Goal: Check status

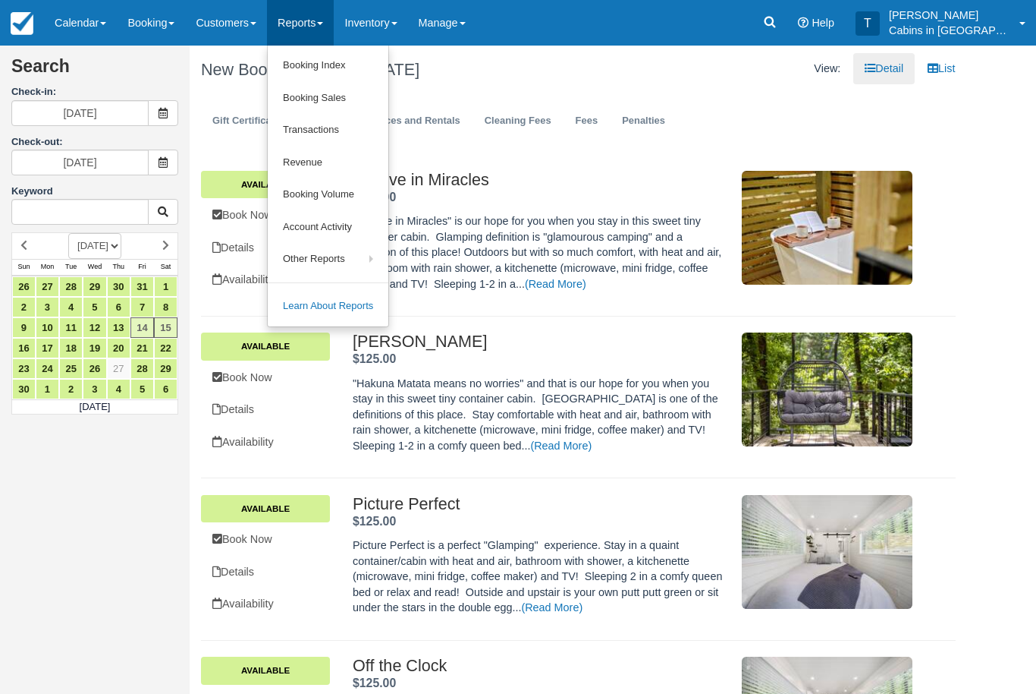
click at [370, 61] on link "Booking Index" at bounding box center [328, 65] width 121 height 33
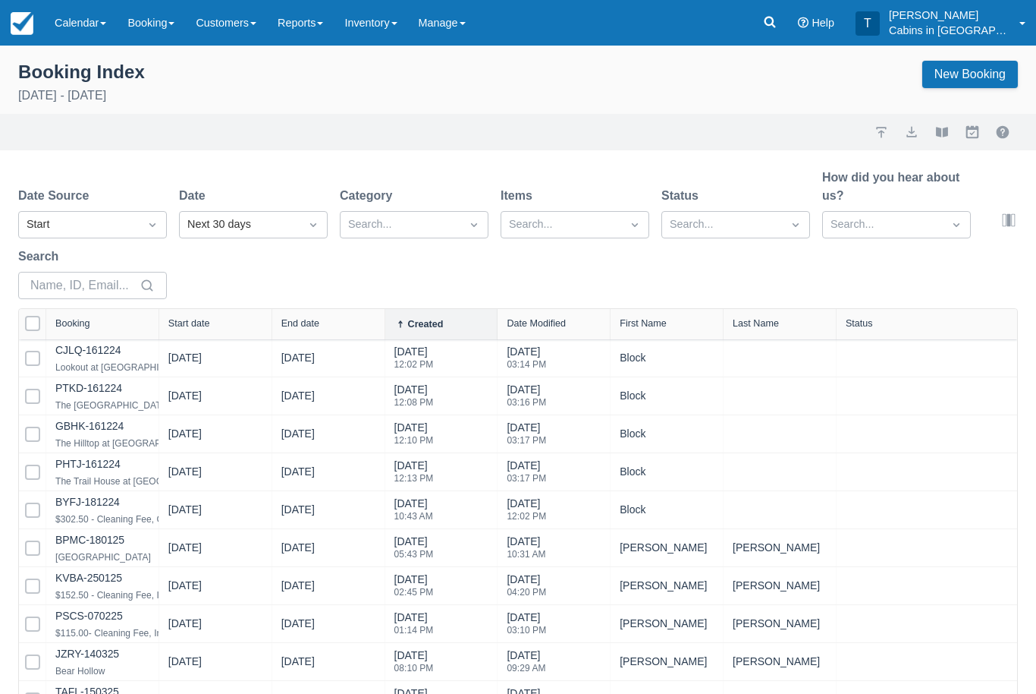
select select "25"
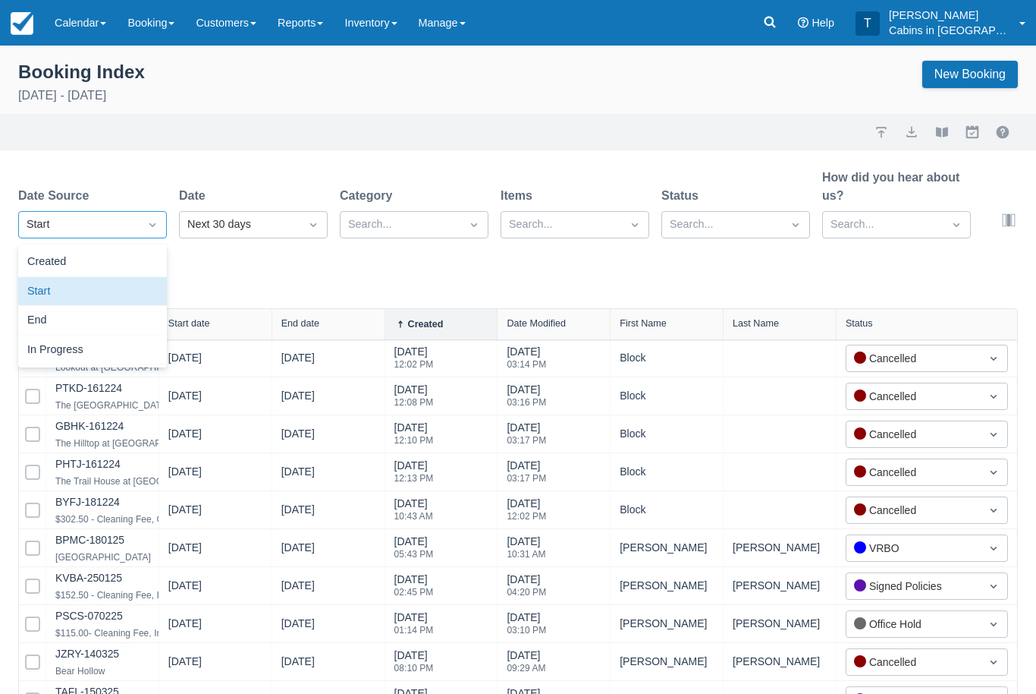
click at [109, 267] on div "Created" at bounding box center [92, 262] width 149 height 30
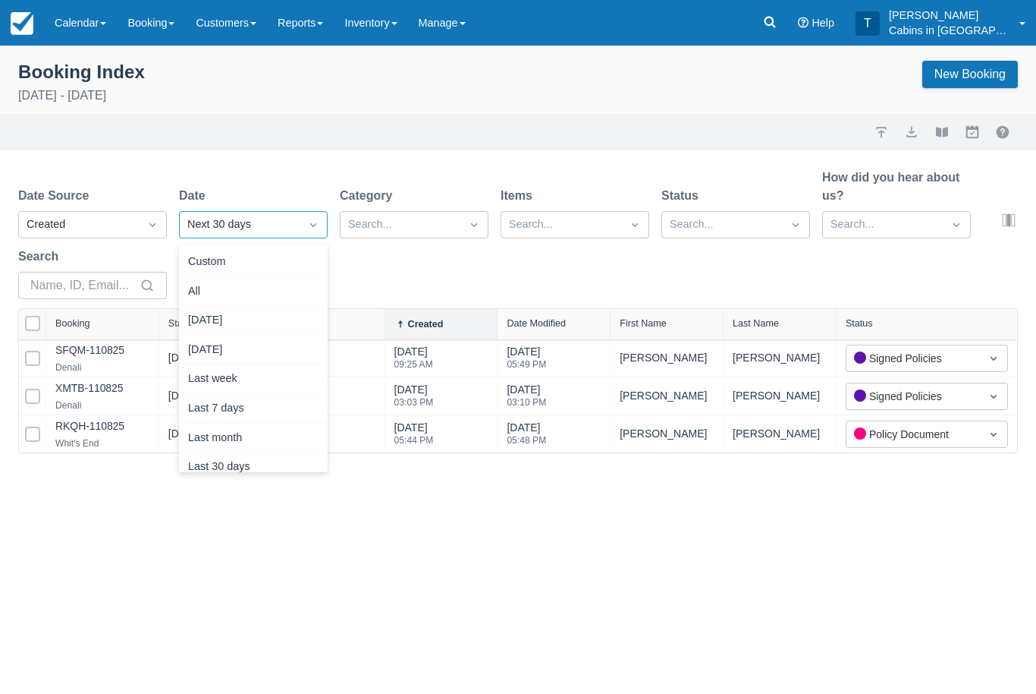
click at [269, 322] on div "[DATE]" at bounding box center [253, 321] width 149 height 30
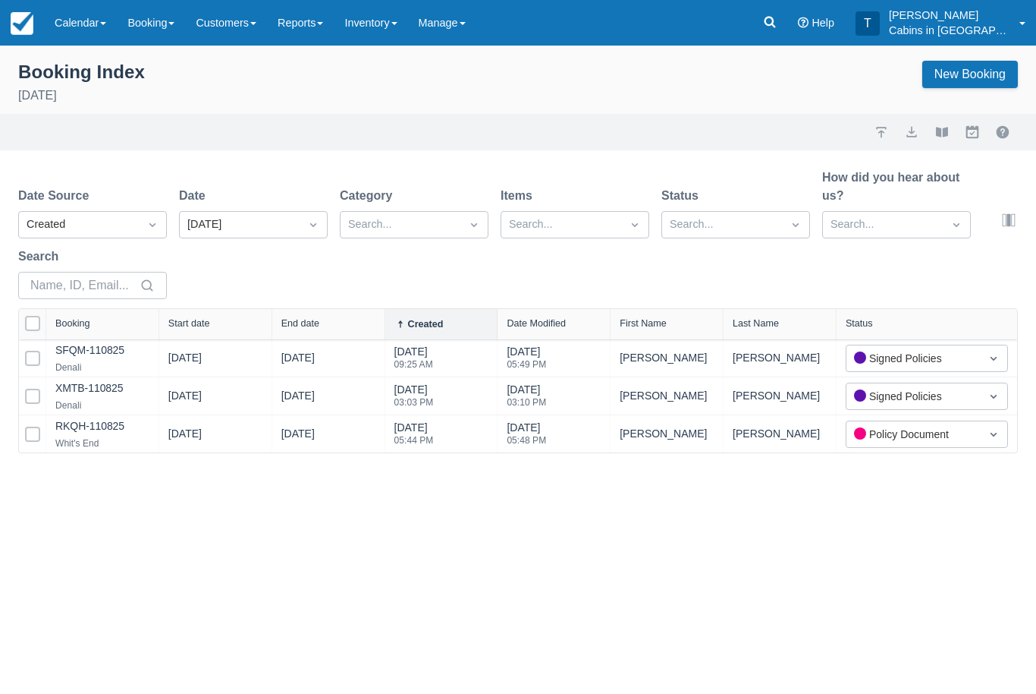
click at [94, 426] on link "RKQH-110825" at bounding box center [89, 426] width 69 height 12
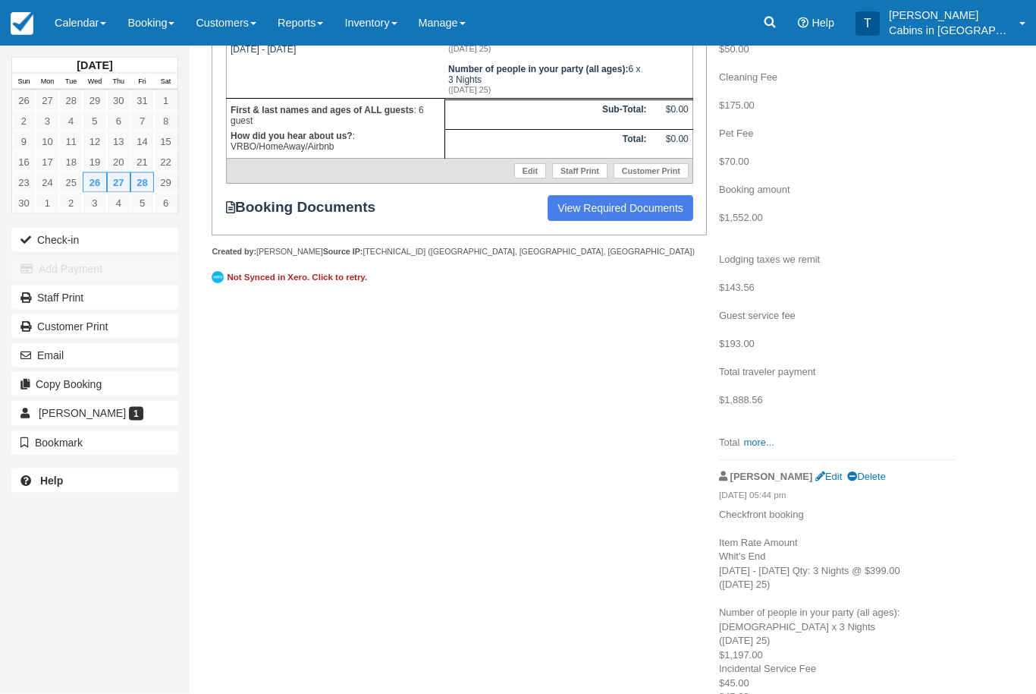
scroll to position [357, 0]
